Goal: Check status: Check status

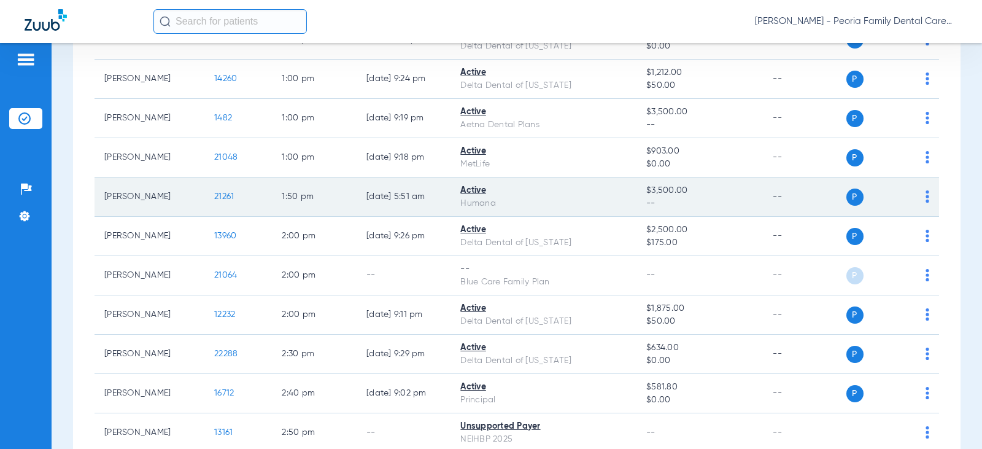
scroll to position [1412, 0]
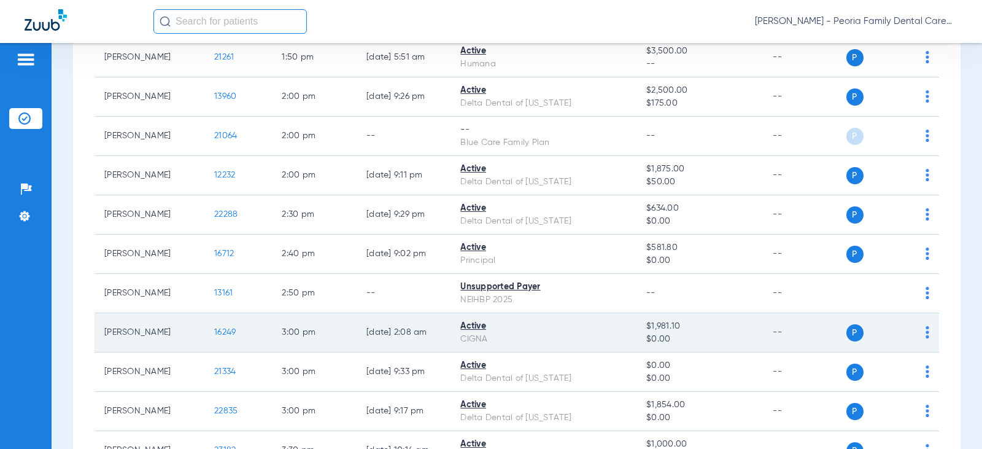
click at [217, 330] on span "16249" at bounding box center [224, 332] width 21 height 9
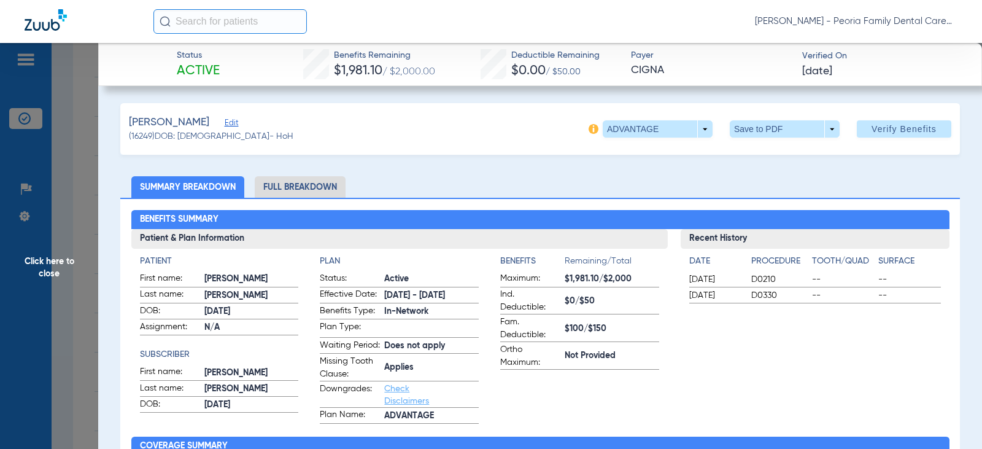
click at [44, 270] on span "Click here to close" at bounding box center [49, 267] width 98 height 449
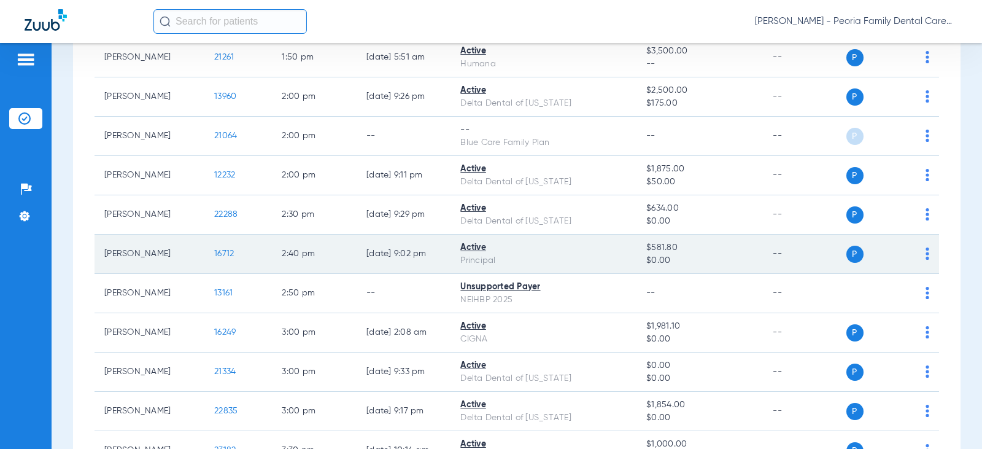
click at [215, 254] on span "16712" at bounding box center [224, 253] width 20 height 9
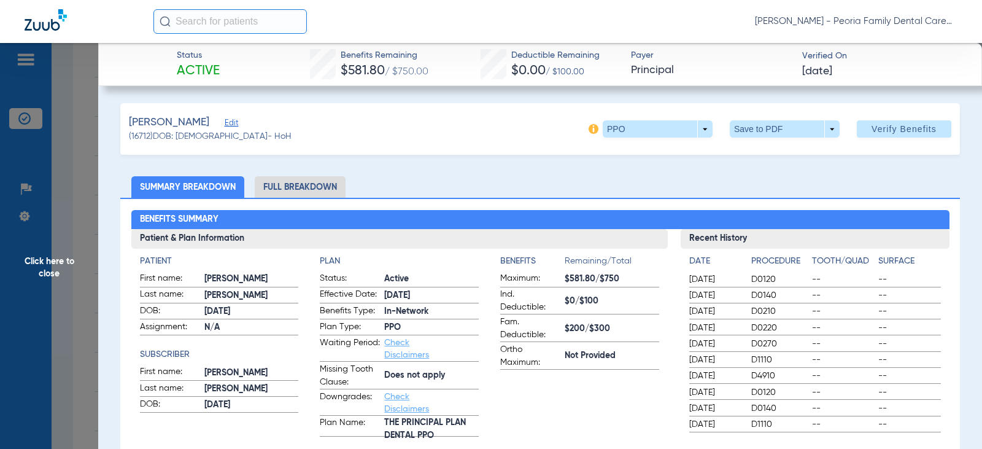
click at [34, 267] on span "Click here to close" at bounding box center [49, 267] width 98 height 449
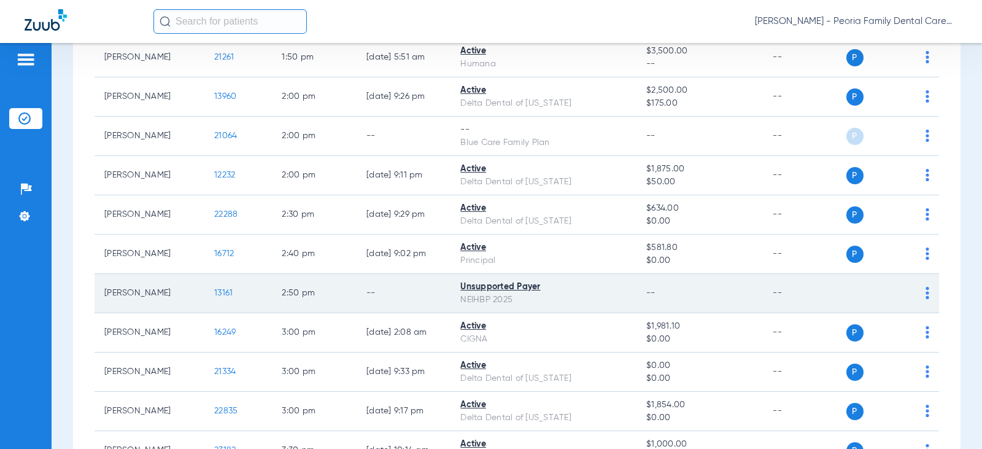
click at [134, 290] on td "[PERSON_NAME]" at bounding box center [150, 293] width 110 height 39
click at [214, 292] on span "13161" at bounding box center [223, 293] width 18 height 9
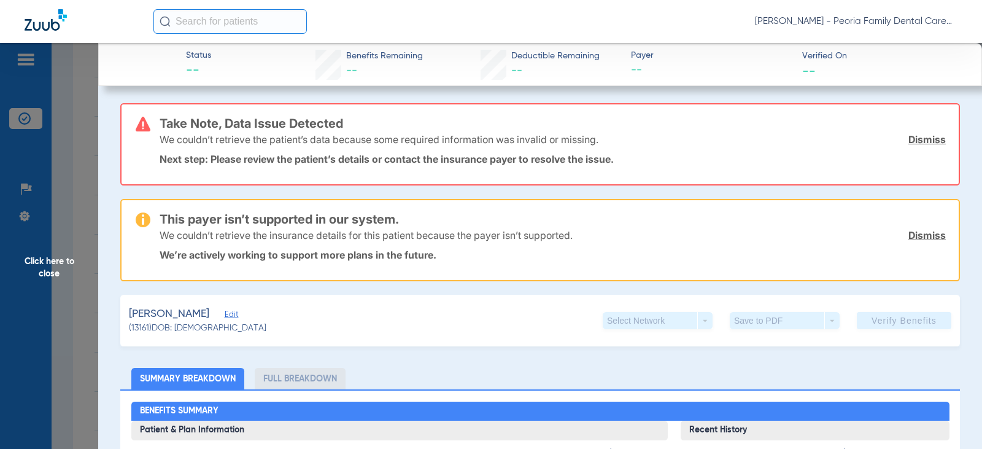
click at [916, 140] on link "Dismiss" at bounding box center [927, 139] width 37 height 12
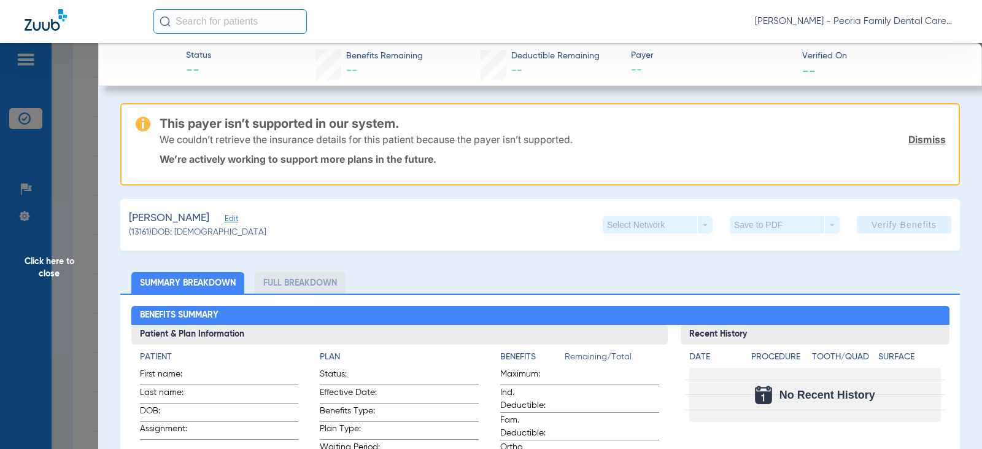
click at [911, 142] on link "Dismiss" at bounding box center [927, 139] width 37 height 12
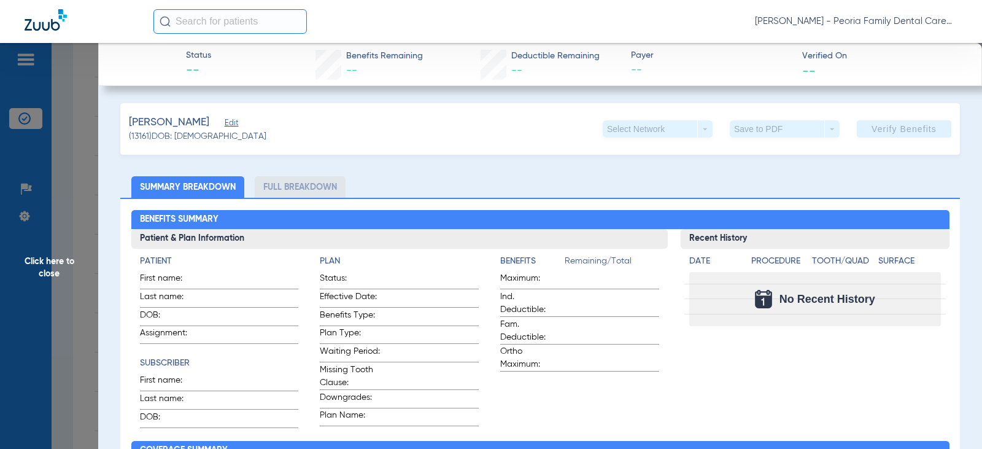
click at [46, 266] on span "Click here to close" at bounding box center [49, 267] width 98 height 449
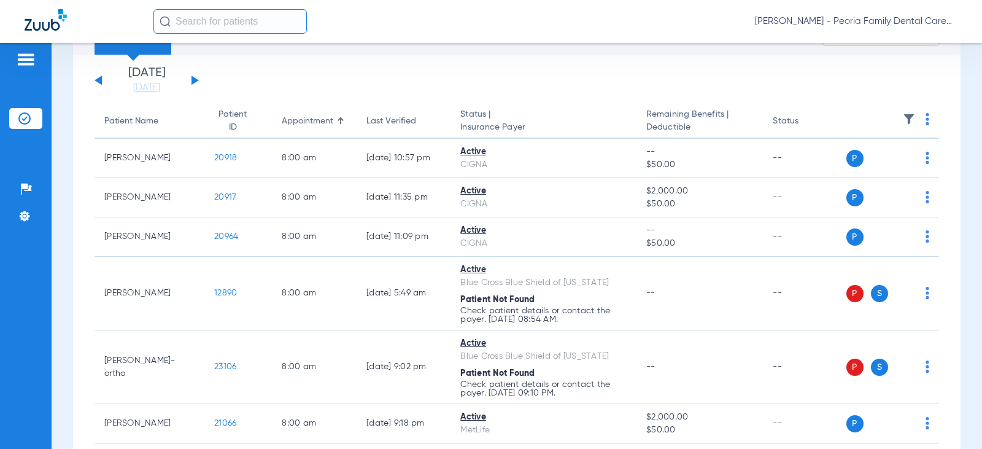
scroll to position [0, 0]
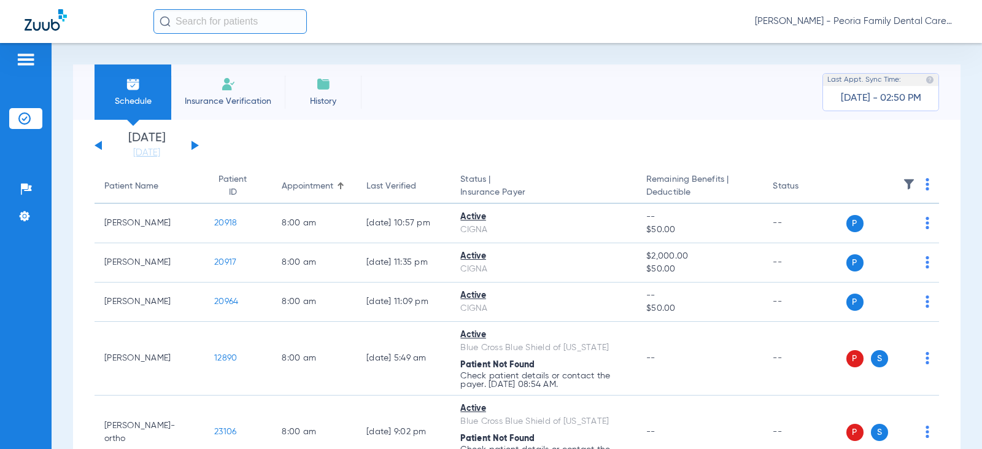
click at [880, 94] on span "[DATE] - 02:50 PM" at bounding box center [881, 98] width 80 height 12
click at [192, 145] on button at bounding box center [195, 145] width 7 height 9
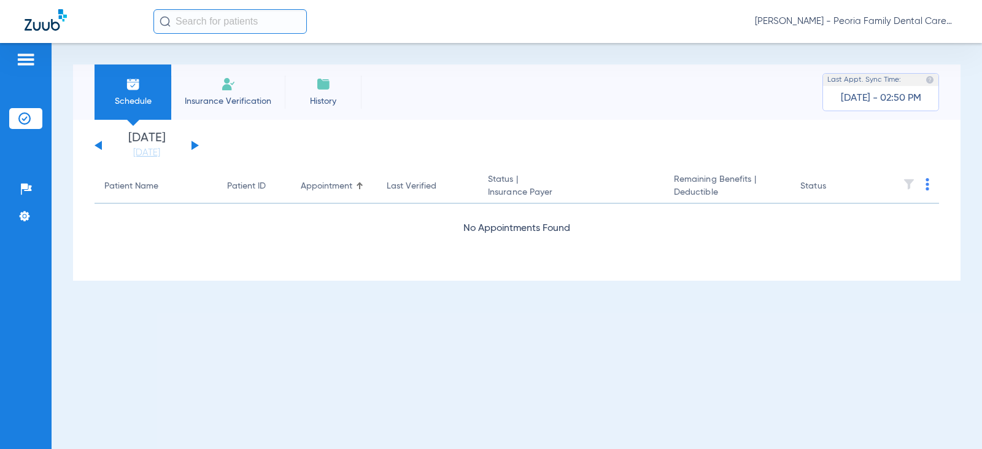
click at [192, 145] on button at bounding box center [195, 145] width 7 height 9
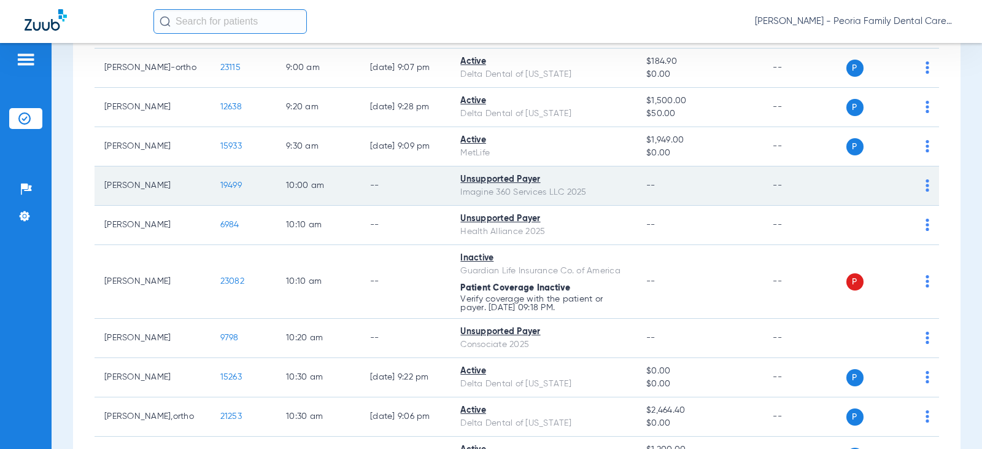
scroll to position [553, 0]
click at [220, 184] on span "19499" at bounding box center [230, 184] width 21 height 9
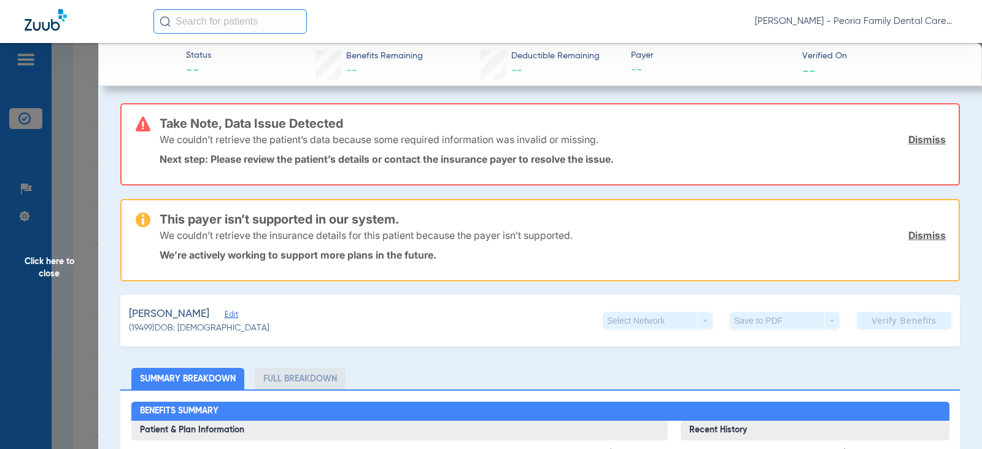
click at [917, 141] on link "Dismiss" at bounding box center [927, 139] width 37 height 12
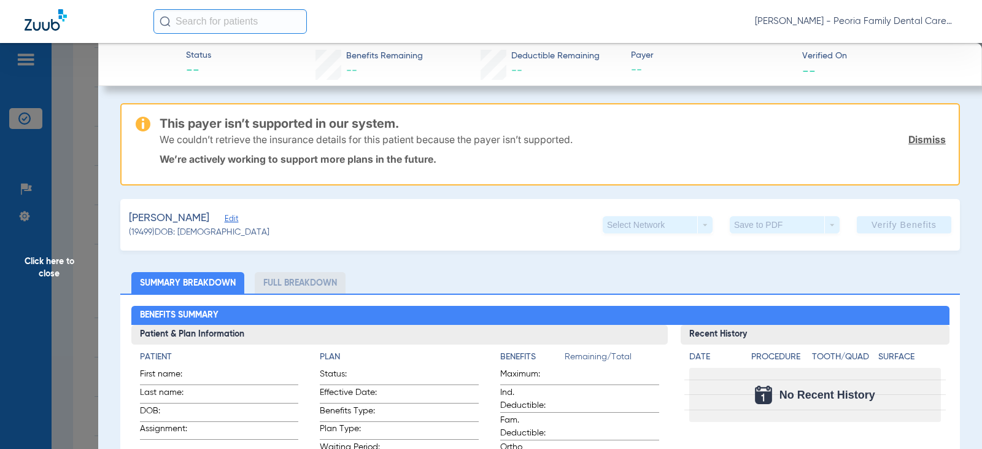
click at [927, 137] on link "Dismiss" at bounding box center [927, 139] width 37 height 12
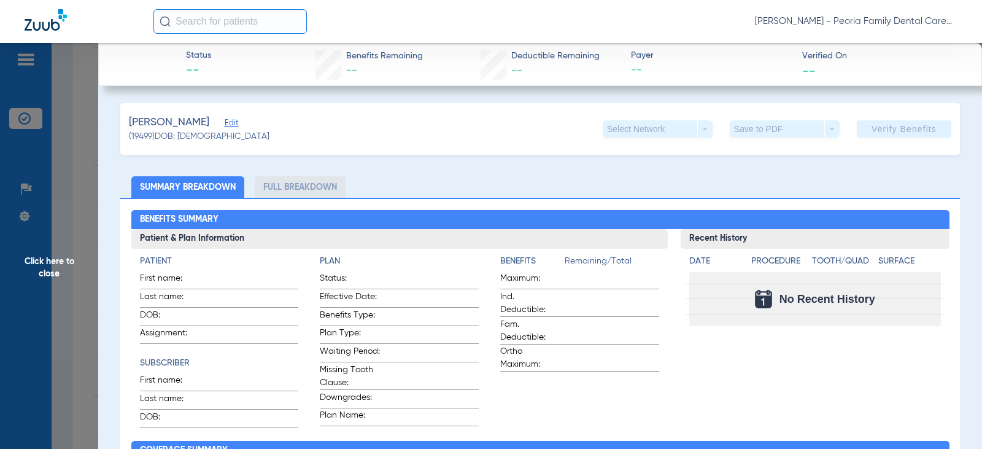
click at [53, 259] on span "Click here to close" at bounding box center [49, 267] width 98 height 449
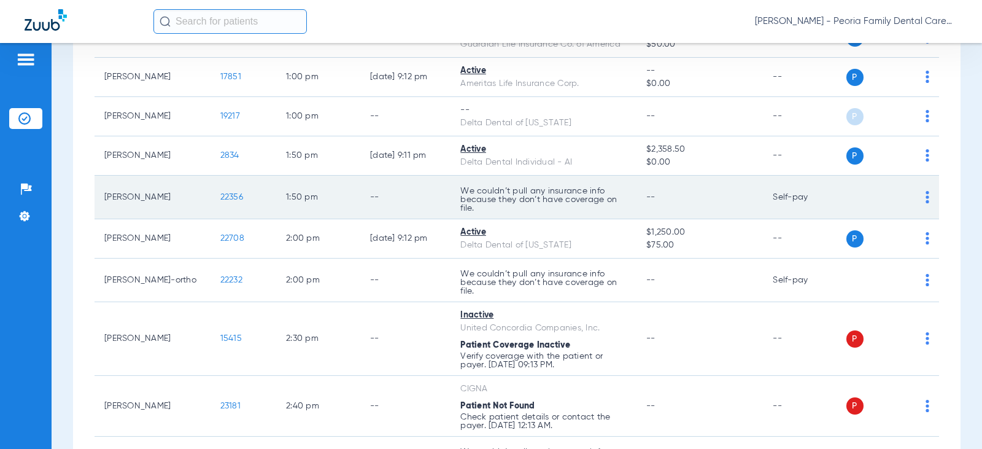
scroll to position [1289, 0]
